Goal: Task Accomplishment & Management: Manage account settings

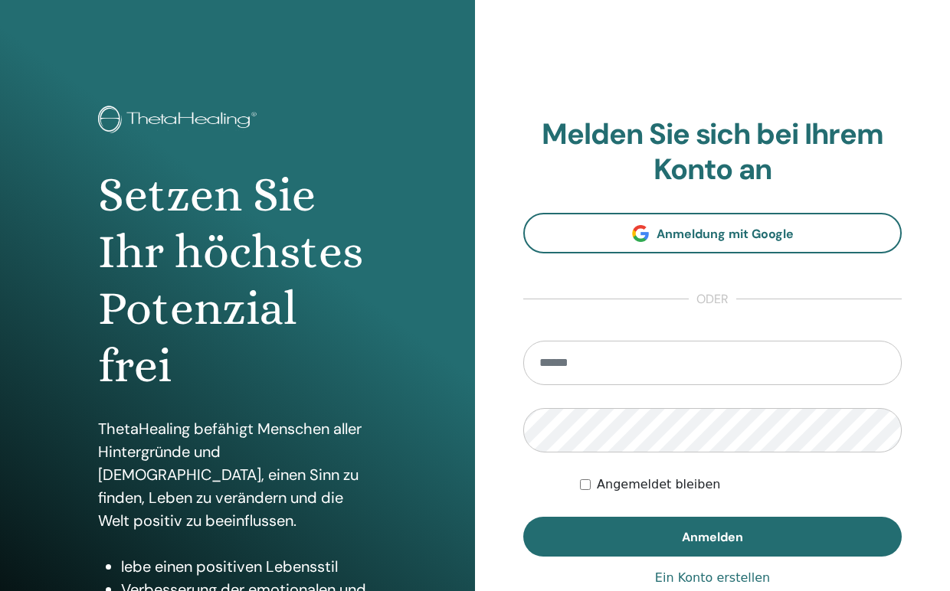
click at [629, 362] on input "email" at bounding box center [712, 363] width 378 height 44
click at [767, 313] on section "Melden Sie sich bei Ihrem Konto an Anmeldung mit Google oder Angemeldet bleiben…" at bounding box center [712, 337] width 378 height 440
click at [729, 359] on input "email" at bounding box center [712, 363] width 378 height 44
type input "**********"
click at [597, 489] on label "Angemeldet bleiben" at bounding box center [658, 485] width 123 height 18
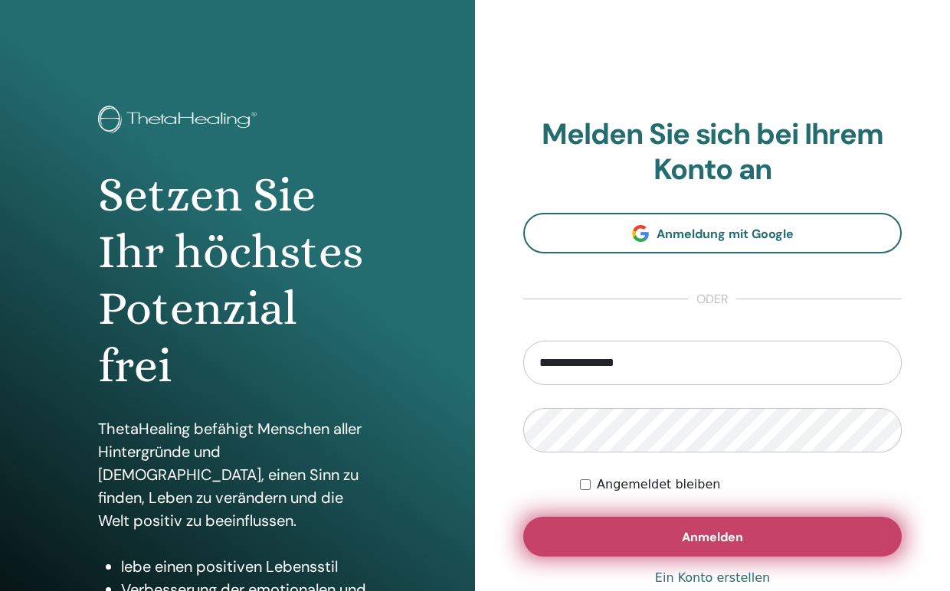
click at [577, 531] on button "Anmelden" at bounding box center [712, 537] width 378 height 40
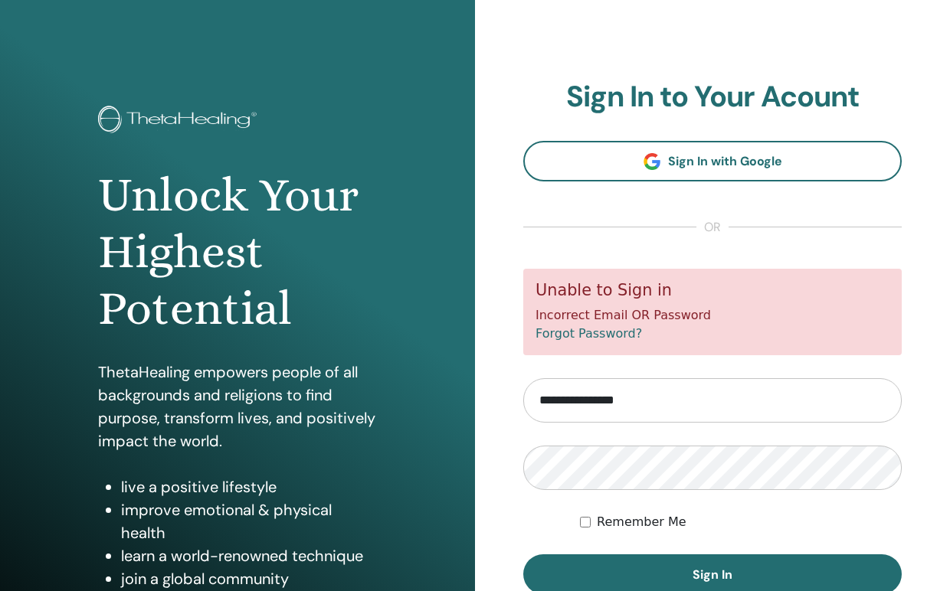
click at [695, 392] on input "**********" at bounding box center [712, 400] width 378 height 44
click at [711, 394] on input "**********" at bounding box center [712, 400] width 378 height 44
click at [596, 331] on link "Forgot Password?" at bounding box center [588, 333] width 106 height 15
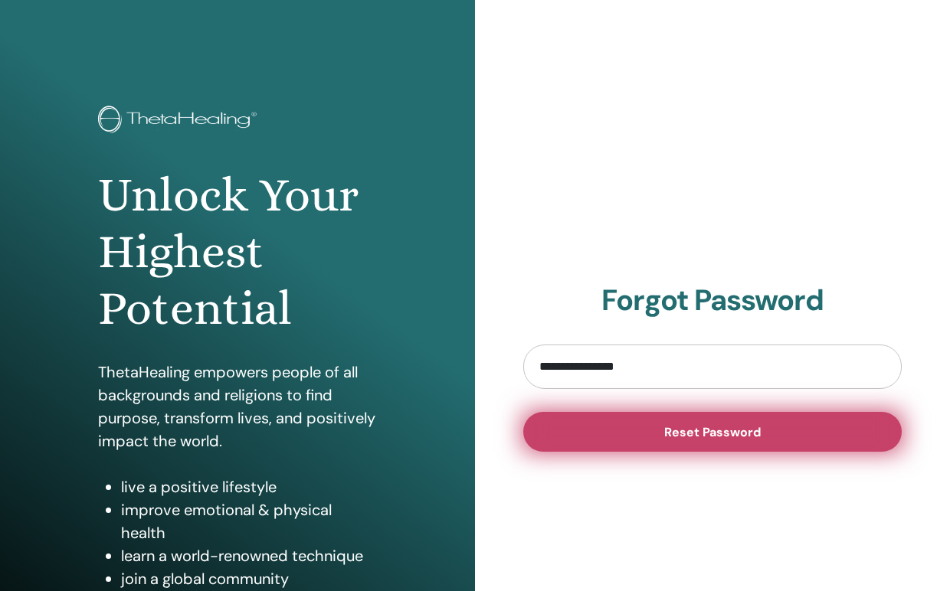
type input "**********"
click at [576, 429] on button "Reset Password" at bounding box center [712, 432] width 378 height 40
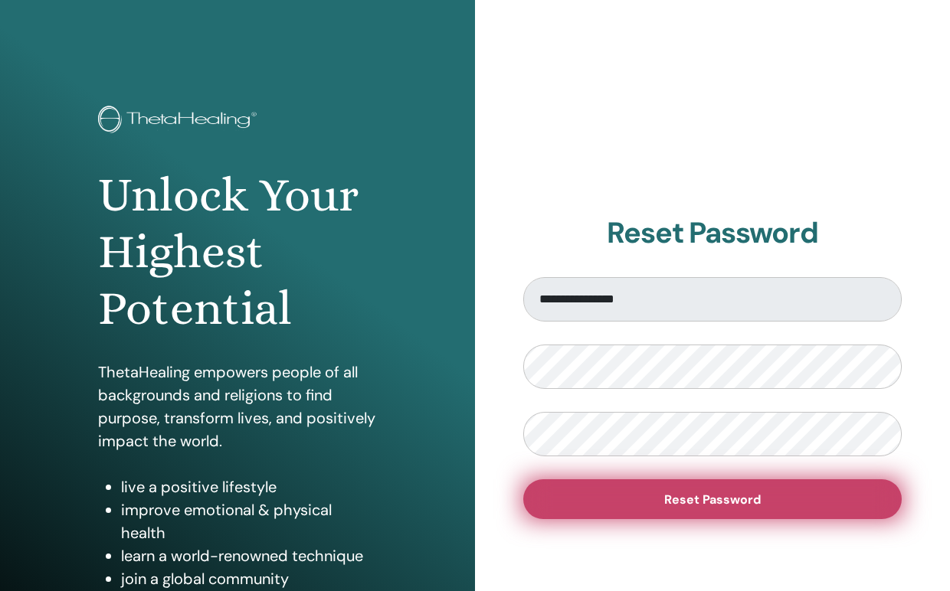
click at [616, 504] on button "Reset Password" at bounding box center [712, 499] width 378 height 40
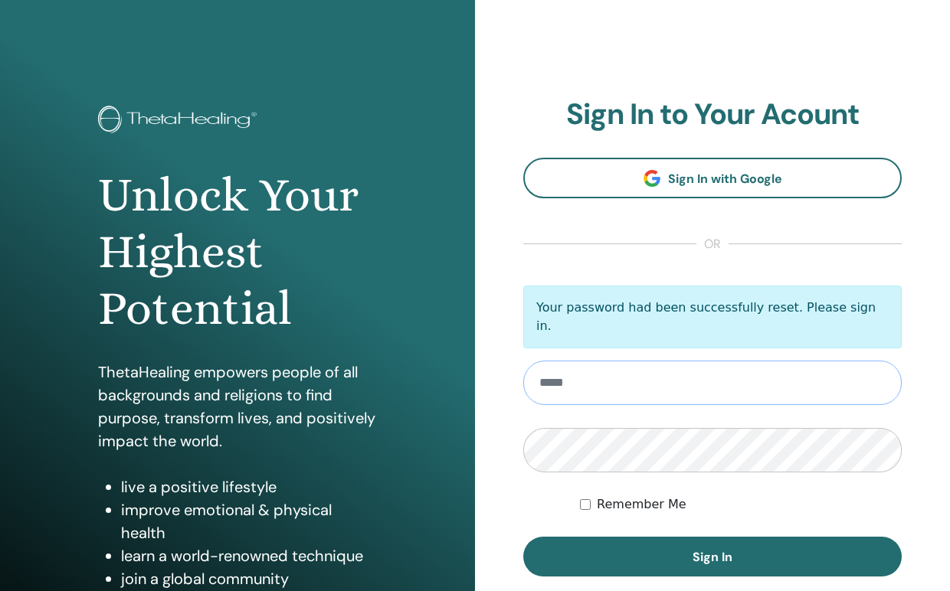
type input "**********"
click at [712, 548] on button "Sign In" at bounding box center [712, 557] width 378 height 40
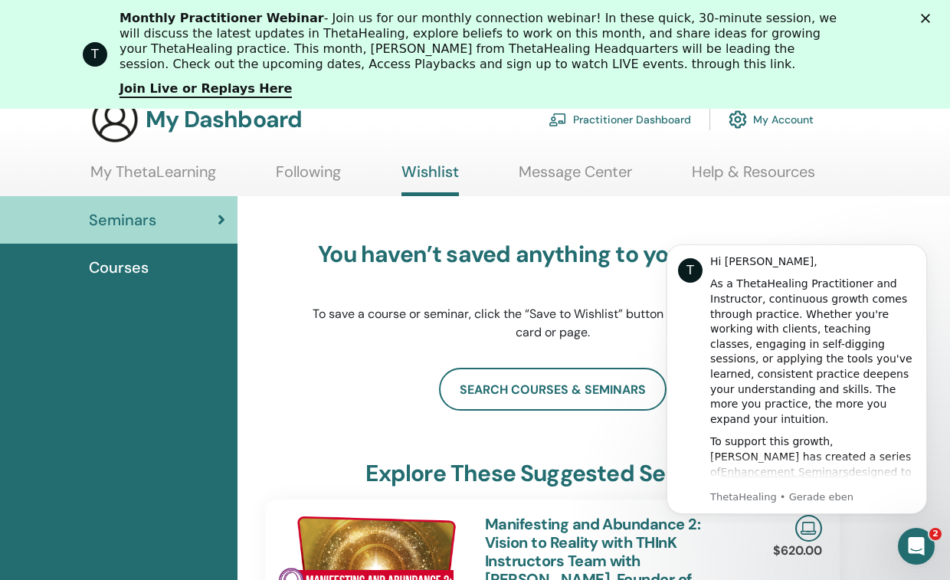
scroll to position [266, 0]
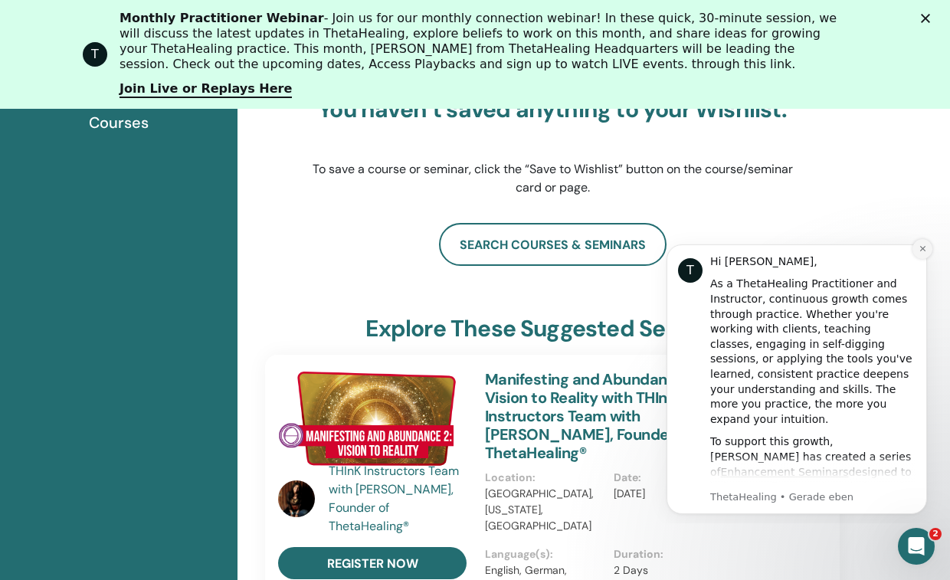
click at [917, 248] on button "Dismiss notification" at bounding box center [922, 249] width 20 height 20
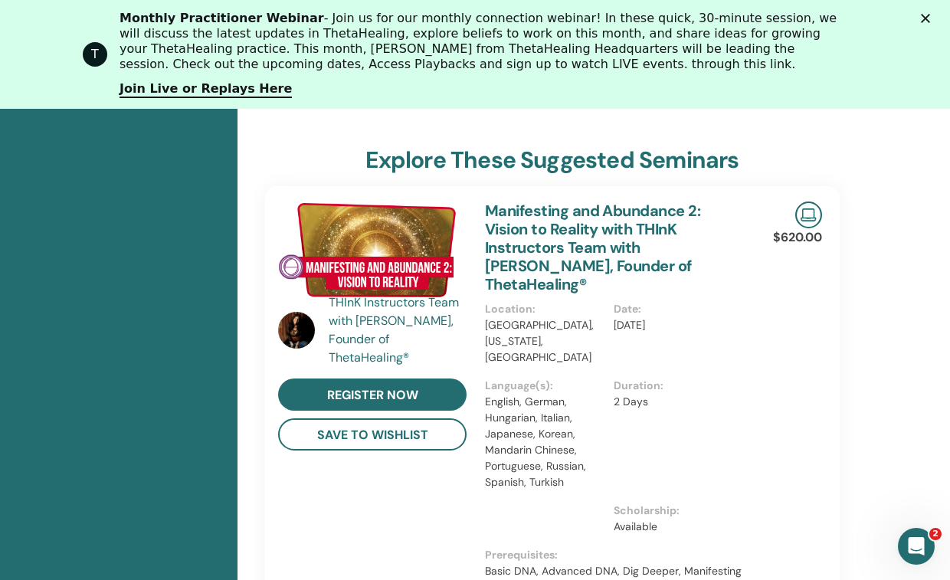
scroll to position [439, 0]
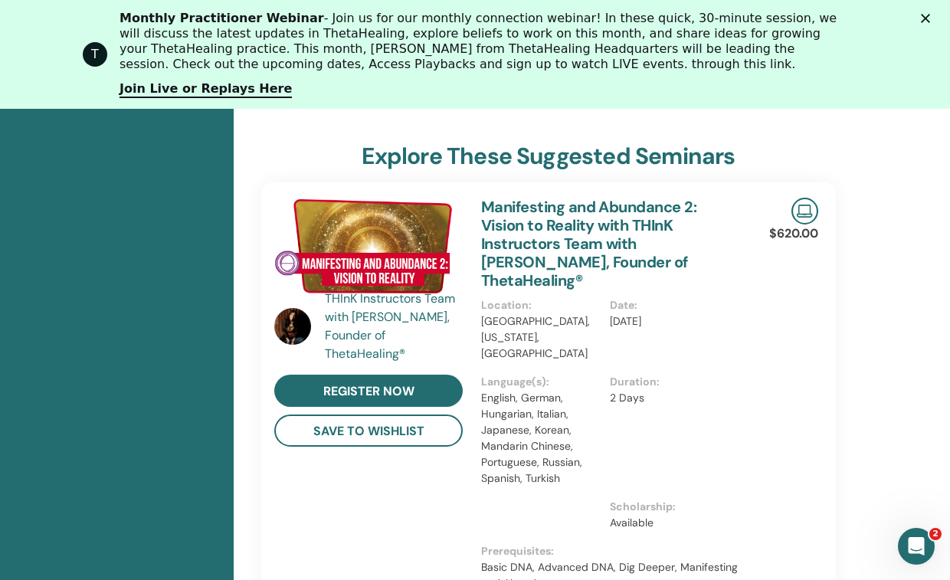
drag, startPoint x: 949, startPoint y: 194, endPoint x: 950, endPoint y: 208, distance: 13.8
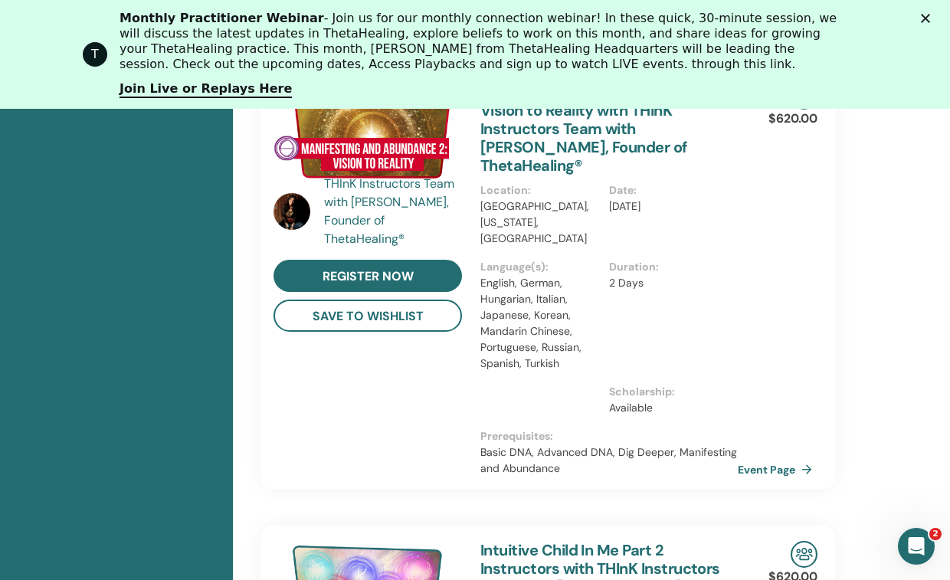
scroll to position [526, 5]
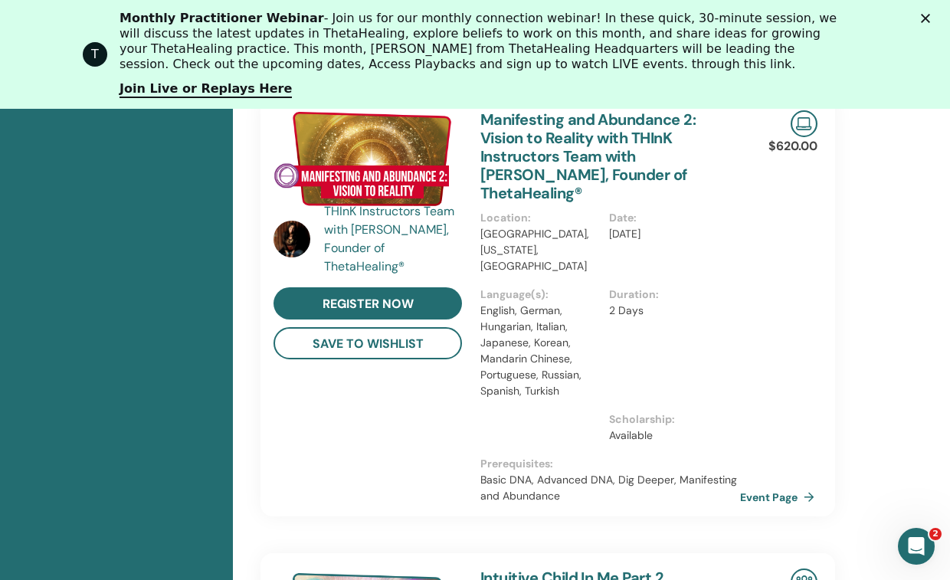
click at [786, 485] on link "Event Page" at bounding box center [780, 496] width 80 height 23
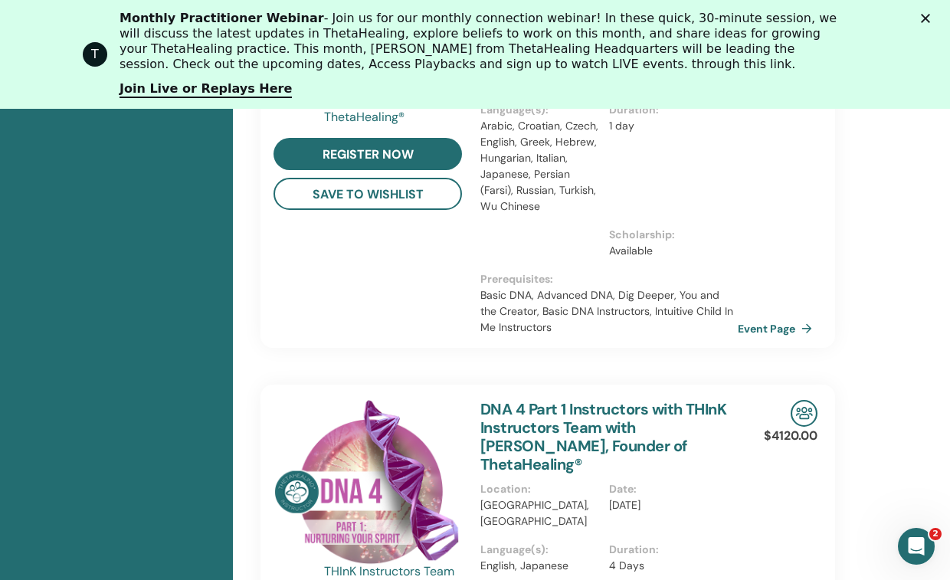
scroll to position [1185, 5]
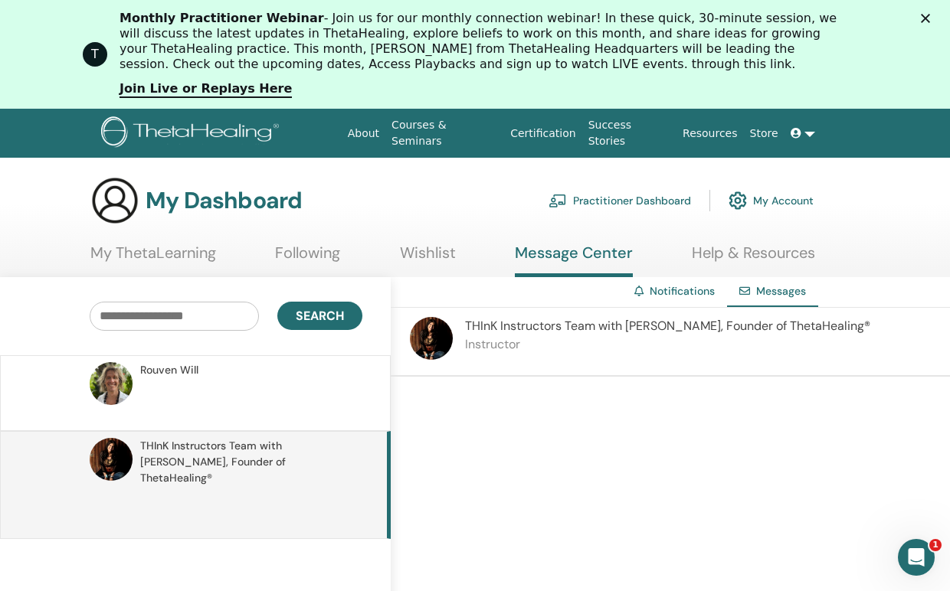
click at [151, 256] on link "My ThetaLearning" at bounding box center [153, 259] width 126 height 30
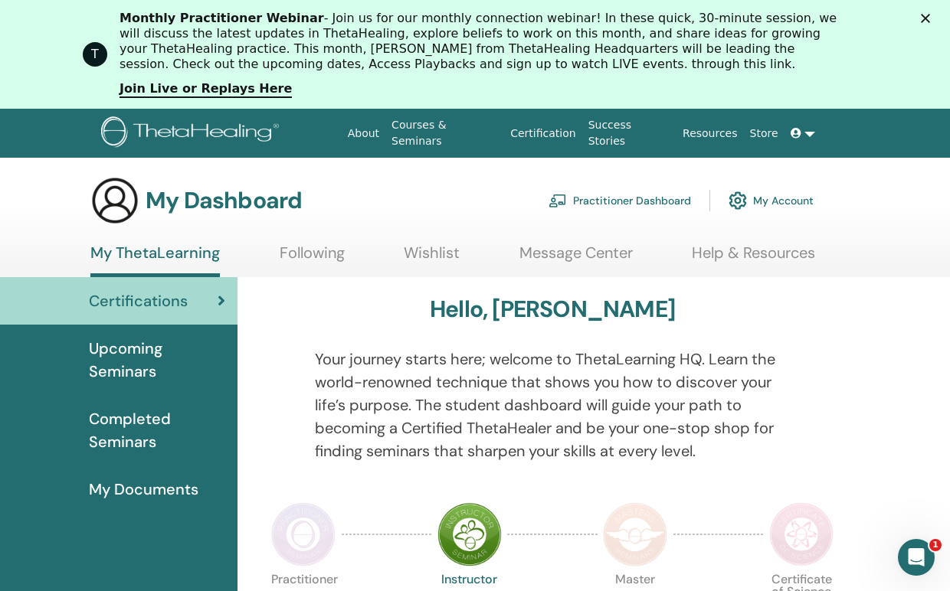
click at [162, 253] on link "My ThetaLearning" at bounding box center [154, 261] width 129 height 34
click at [931, 17] on div "T Monthly Practitioner Webinar - Join us for our monthly connection webinar! In…" at bounding box center [475, 54] width 950 height 96
click at [930, 17] on polygon "Schließen" at bounding box center [924, 18] width 9 height 9
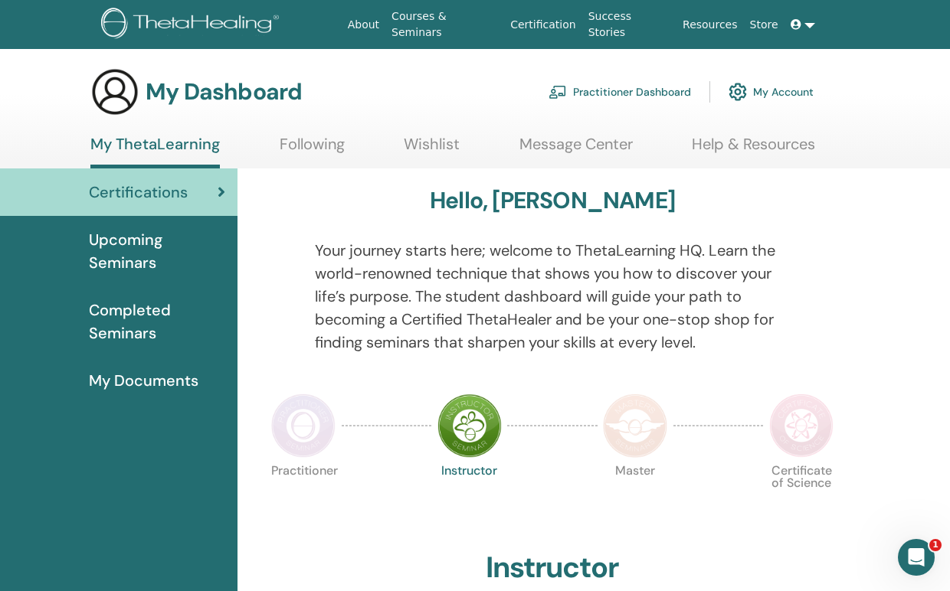
click at [199, 197] on div "Certifications" at bounding box center [118, 192] width 213 height 23
